Goal: Task Accomplishment & Management: Use online tool/utility

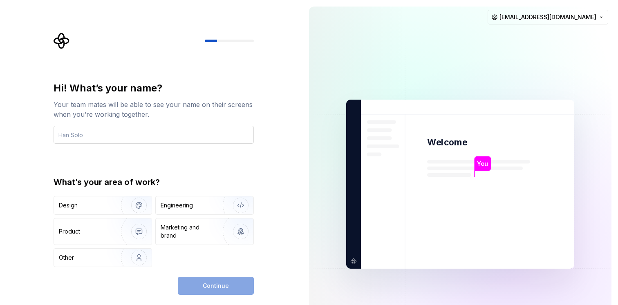
click at [109, 137] on input "text" at bounding box center [154, 135] width 200 height 18
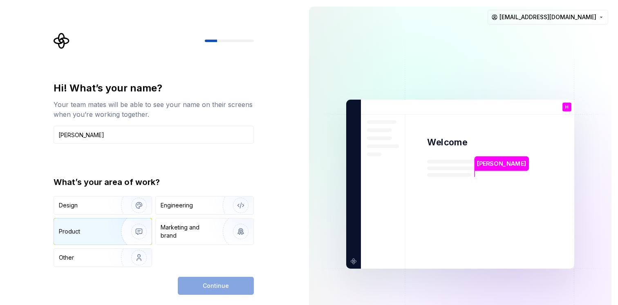
type input "Han Solo"
click at [138, 234] on img "button" at bounding box center [134, 231] width 52 height 55
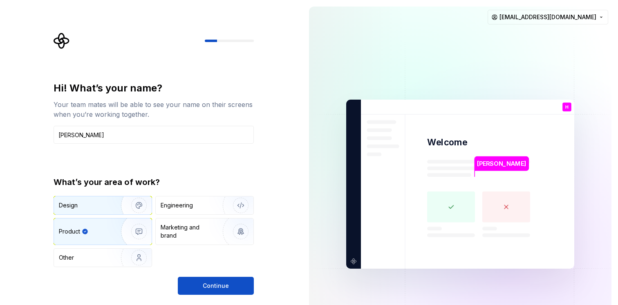
click at [134, 209] on img "button" at bounding box center [134, 205] width 52 height 55
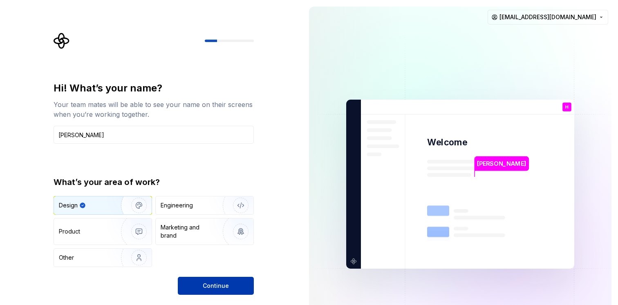
click at [204, 286] on span "Continue" at bounding box center [216, 286] width 26 height 8
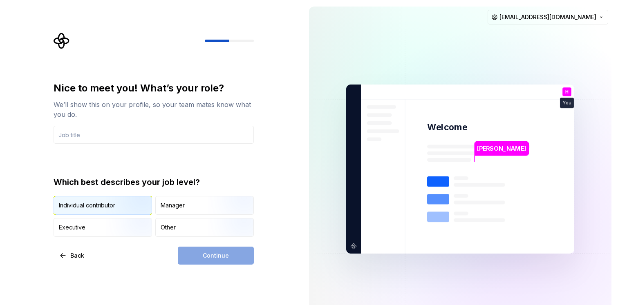
click at [140, 200] on img "button" at bounding box center [132, 215] width 52 height 55
click at [209, 260] on div "Continue" at bounding box center [216, 256] width 76 height 18
click at [148, 133] on input "text" at bounding box center [154, 135] width 200 height 18
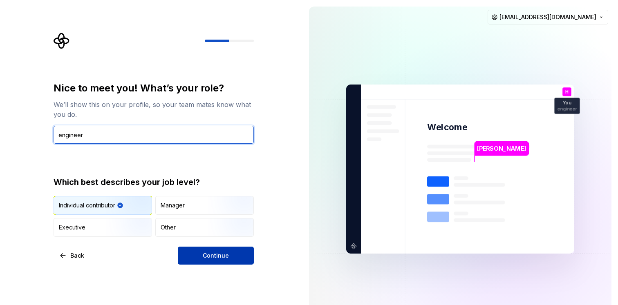
type input "engineer"
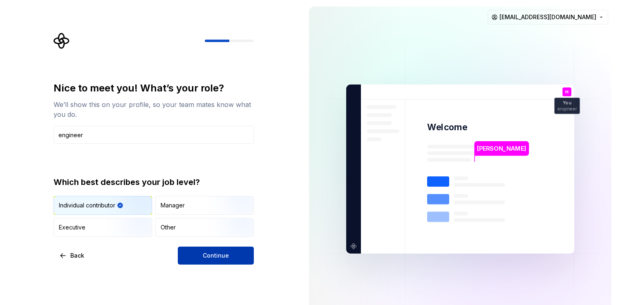
click at [202, 257] on button "Continue" at bounding box center [216, 256] width 76 height 18
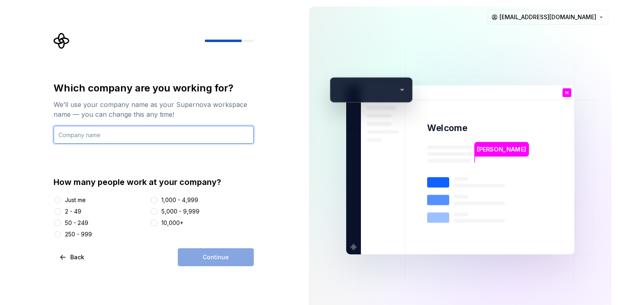
click at [128, 139] on input "text" at bounding box center [154, 135] width 200 height 18
type input "nope"
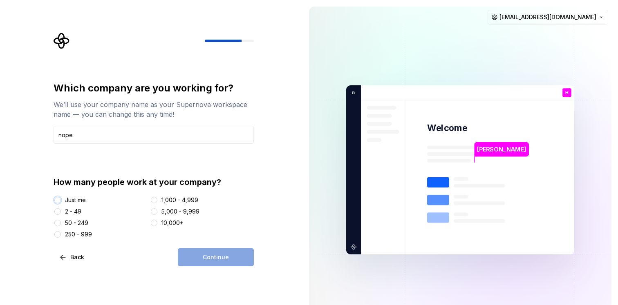
click at [59, 201] on button "Just me" at bounding box center [57, 200] width 7 height 7
click at [220, 257] on span "Continue" at bounding box center [216, 257] width 26 height 8
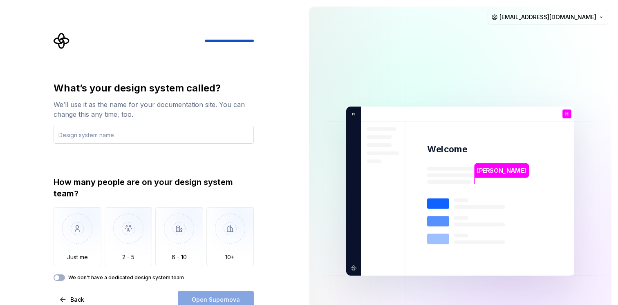
click at [130, 138] on input "text" at bounding box center [154, 135] width 200 height 18
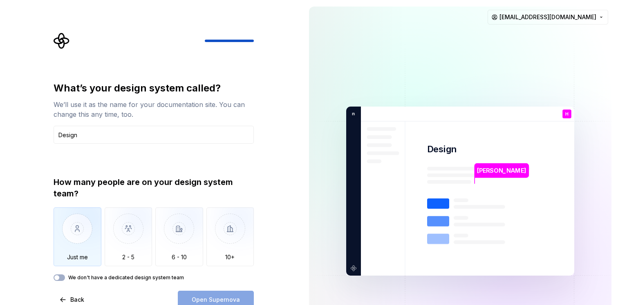
type input "Design"
click at [74, 245] on img "button" at bounding box center [78, 235] width 48 height 55
click at [207, 297] on span "Open Supernova" at bounding box center [216, 300] width 48 height 8
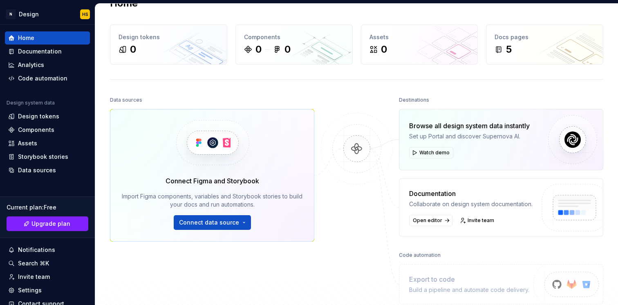
scroll to position [22, 0]
click at [218, 220] on span "Connect data source" at bounding box center [209, 222] width 60 height 8
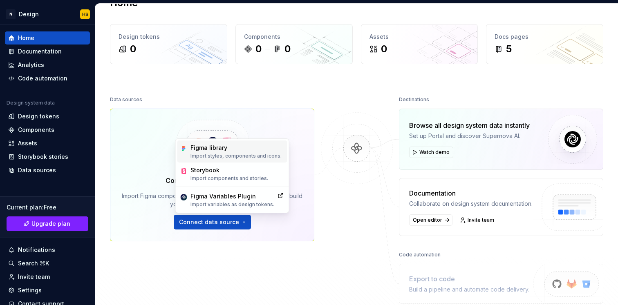
click at [261, 158] on p "Import styles, components and icons." at bounding box center [236, 156] width 91 height 7
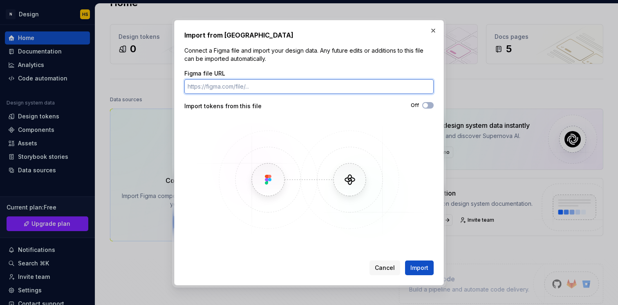
paste input "https://www.figma.com/design/ZVLsONshUneg1ZB4pona2A/Appointer?node-id=1-1352&t=…"
type input "https://www.figma.com/design/ZVLsONshUneg1ZB4pona2A/Appointer?node-id=1-1352&t=…"
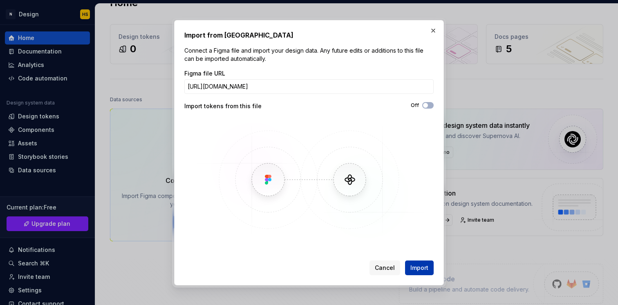
click at [428, 268] on button "Import" at bounding box center [419, 268] width 29 height 15
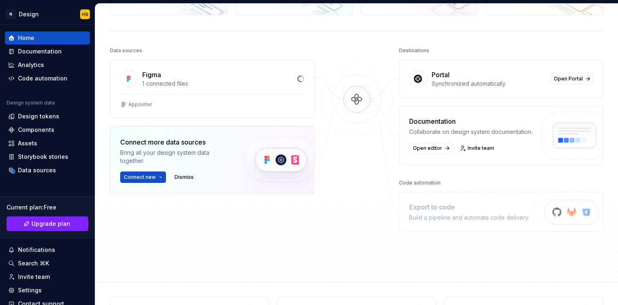
scroll to position [67, 0]
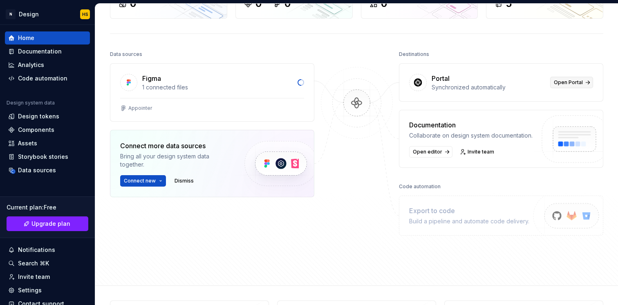
click at [584, 84] on link "Open Portal" at bounding box center [571, 82] width 43 height 11
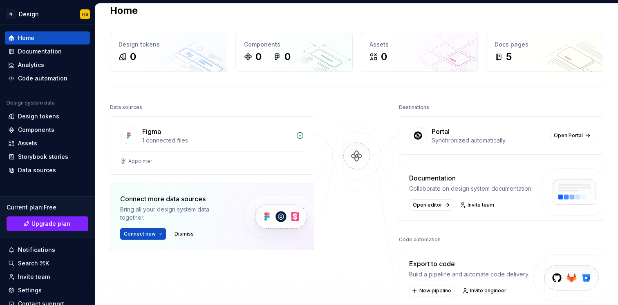
scroll to position [25, 0]
